Goal: Information Seeking & Learning: Learn about a topic

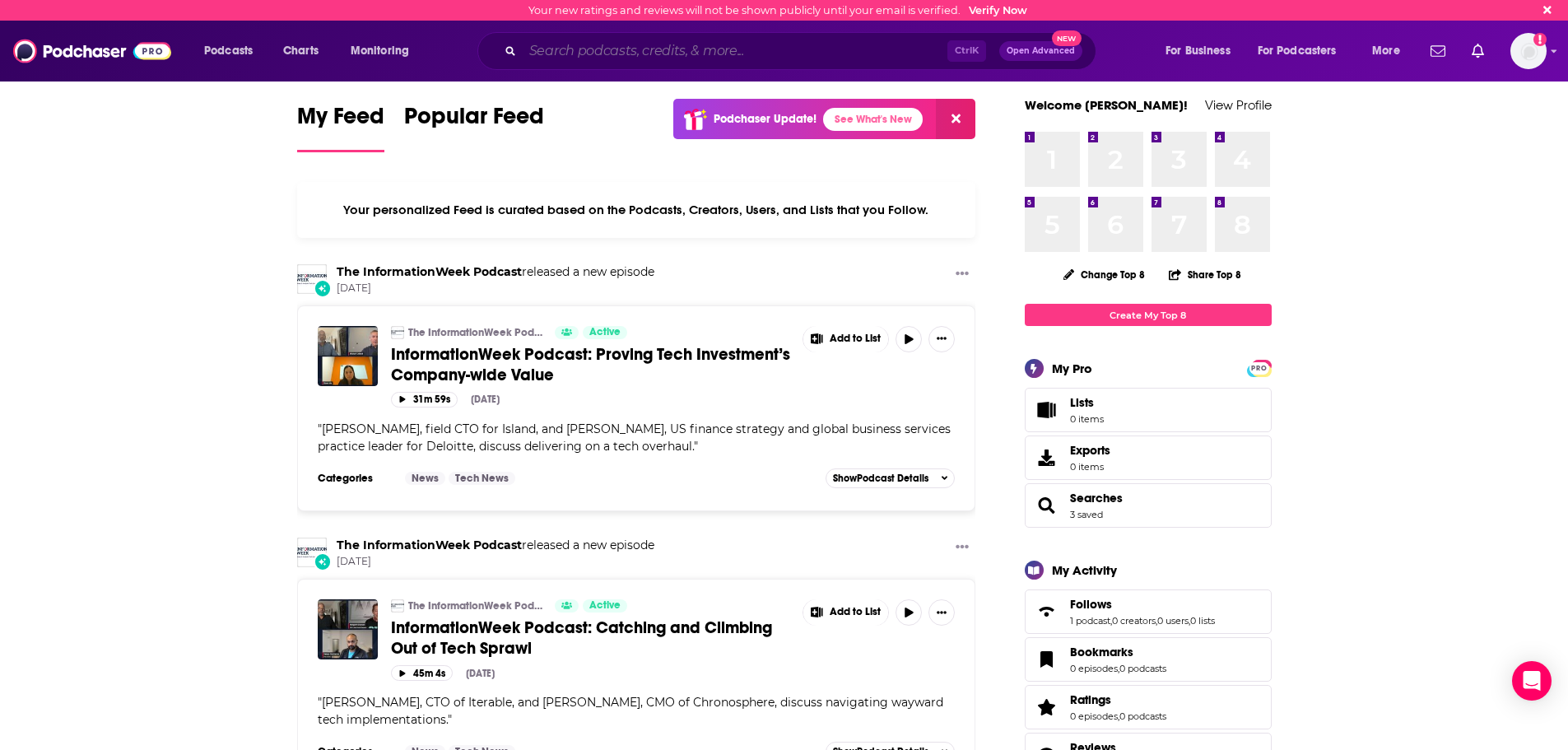
click at [572, 52] on input "Search podcasts, credits, & more..." at bounding box center [735, 50] width 425 height 26
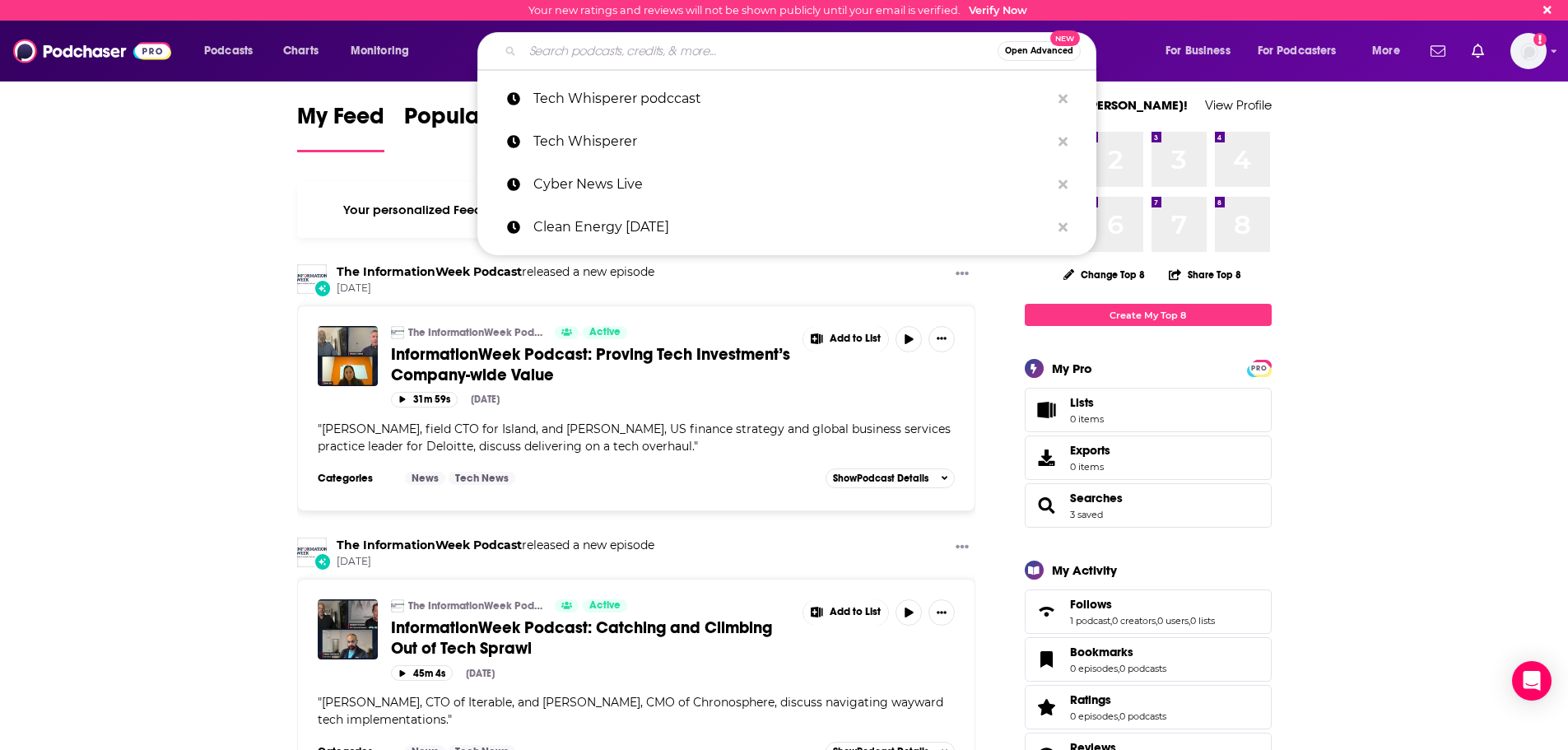
paste input "Industrial Cybersecurity Insider"
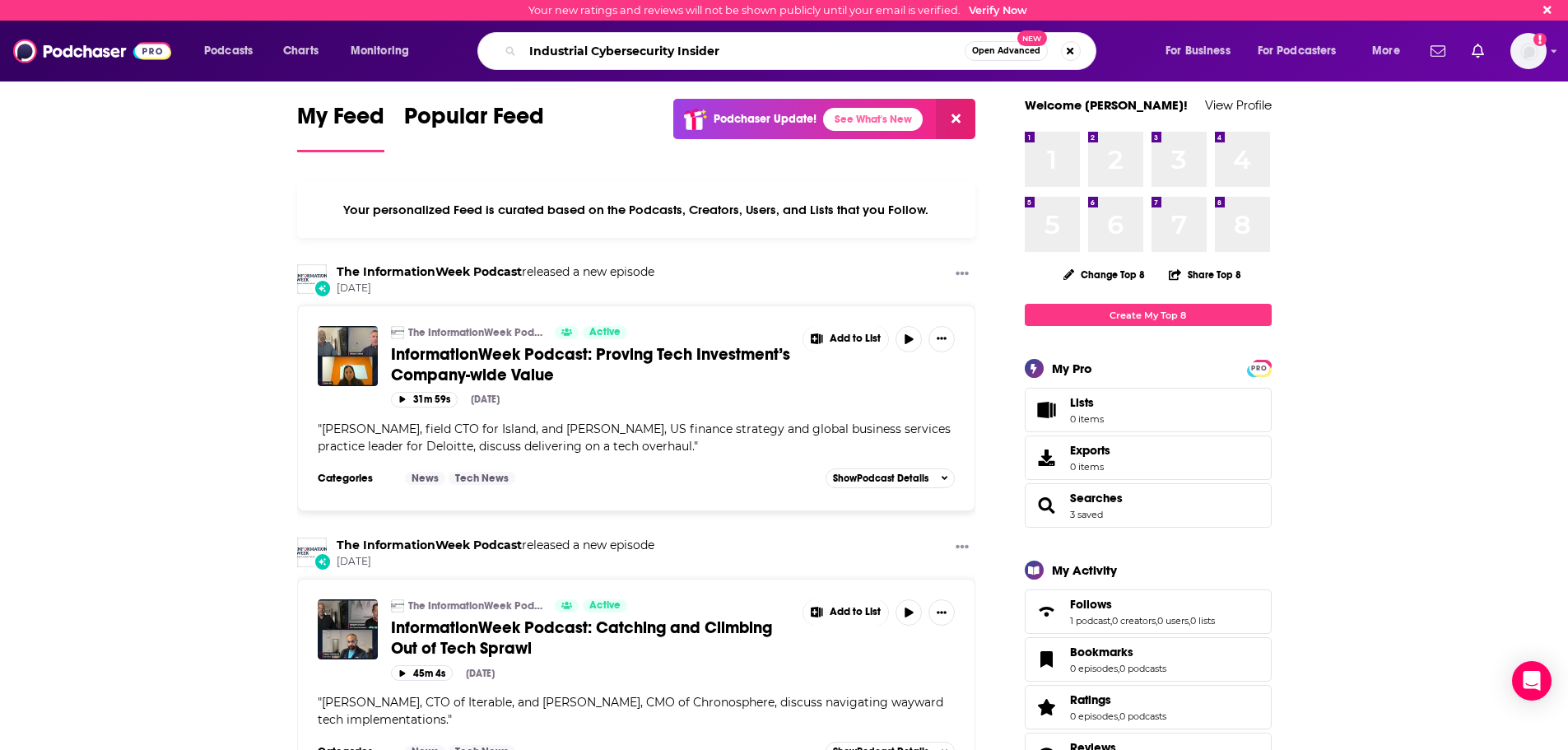
type input "Industrial Cybersecurity Insider"
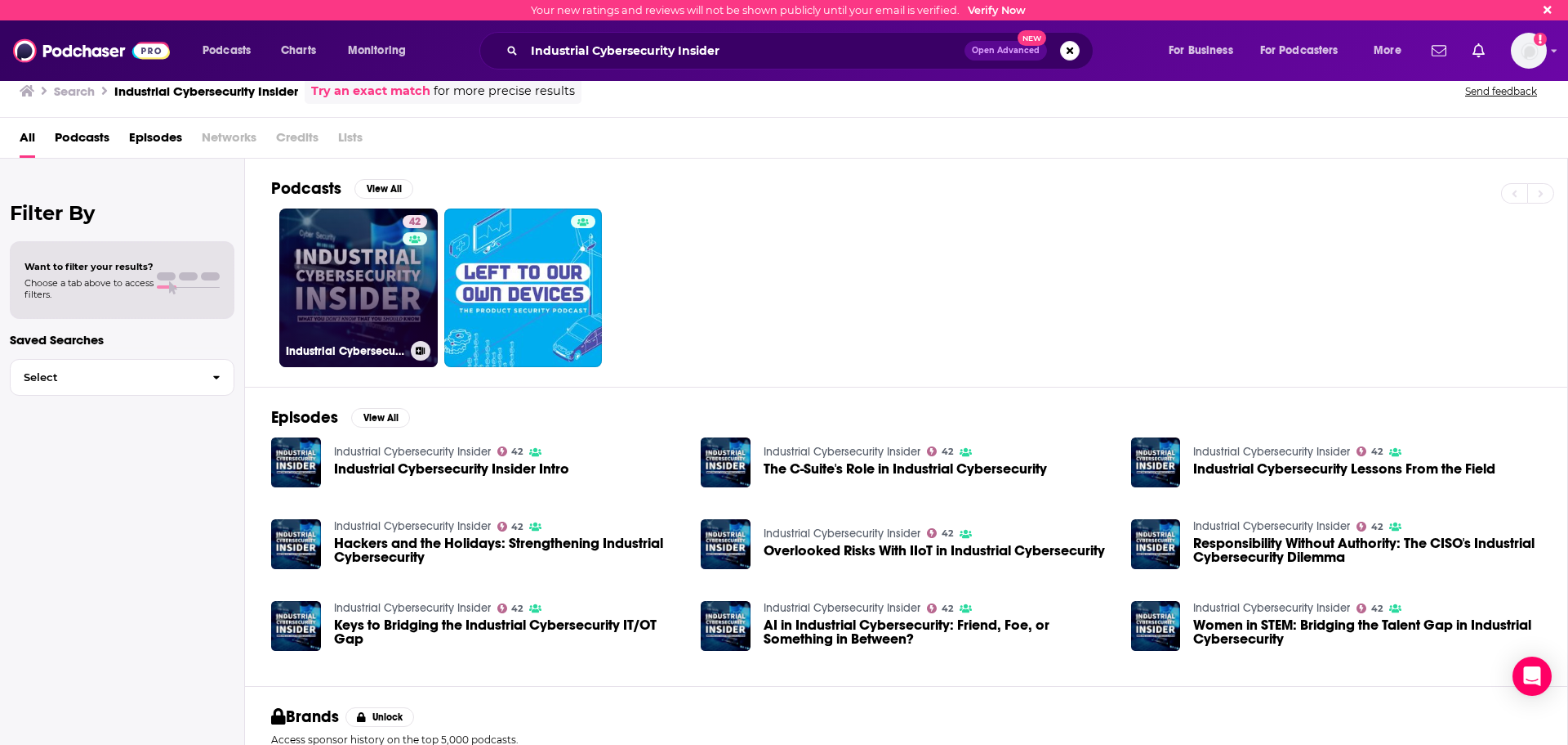
click at [391, 302] on link "42 Industrial Cybersecurity Insider" at bounding box center [359, 288] width 159 height 159
